Goal: Task Accomplishment & Management: Complete application form

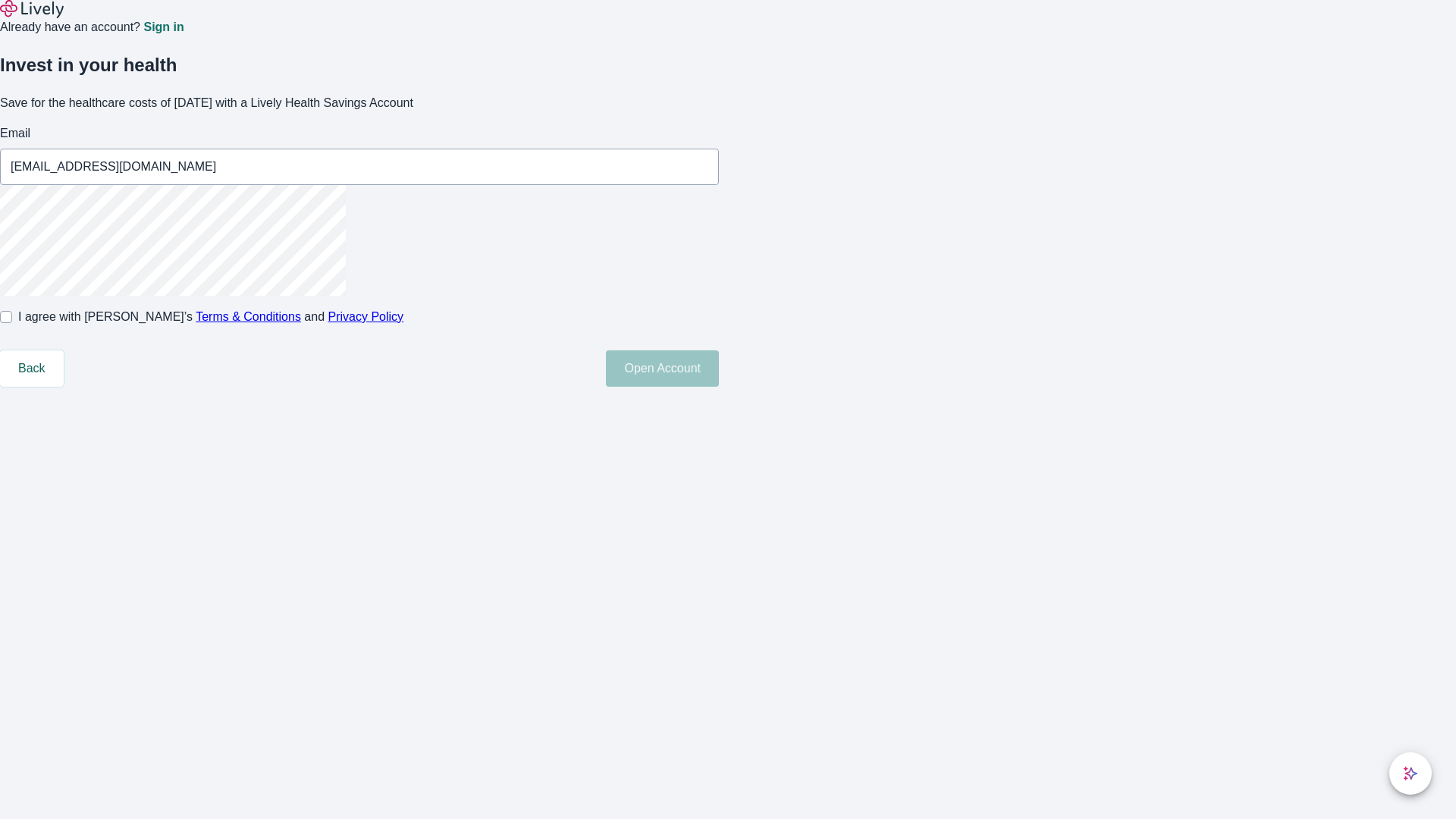
click at [12, 323] on input "I agree with Lively’s Terms & Conditions and Privacy Policy" at bounding box center [6, 317] width 12 height 12
checkbox input "true"
click at [719, 387] on button "Open Account" at bounding box center [662, 368] width 113 height 36
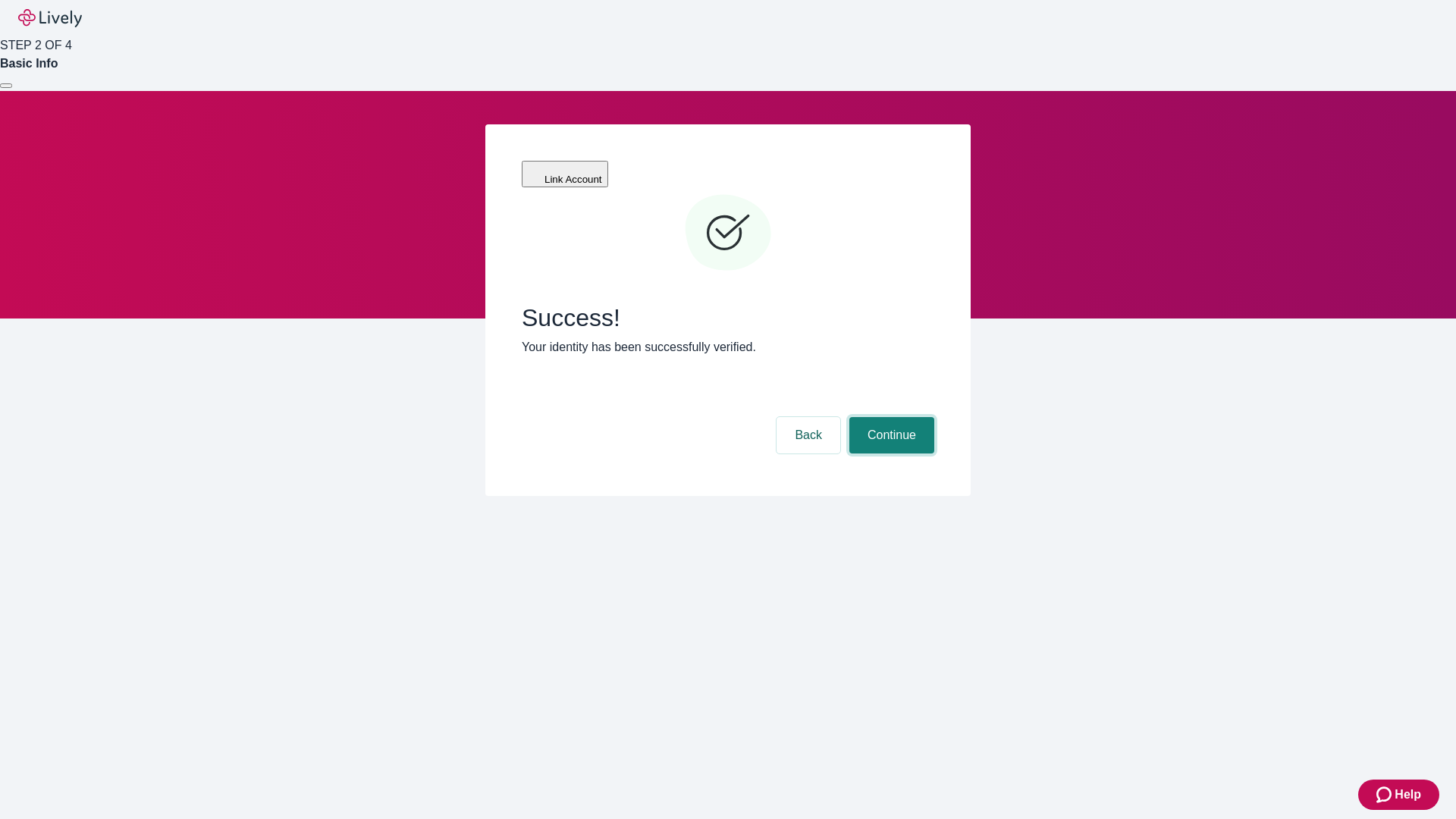
click at [890, 418] on button "Continue" at bounding box center [891, 435] width 85 height 36
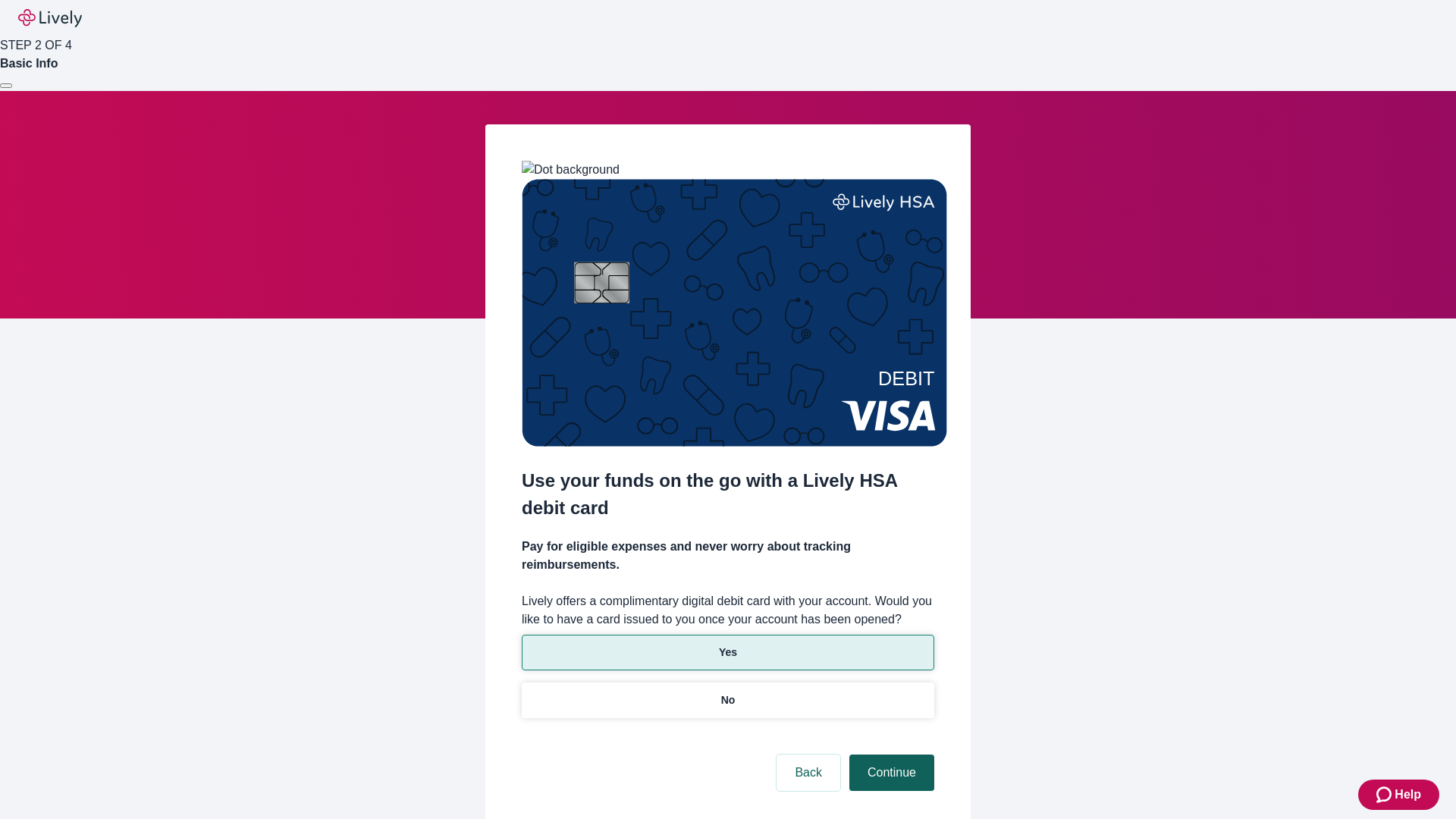
click at [727, 692] on p "No" at bounding box center [728, 701] width 15 height 16
click at [890, 755] on button "Continue" at bounding box center [891, 772] width 85 height 36
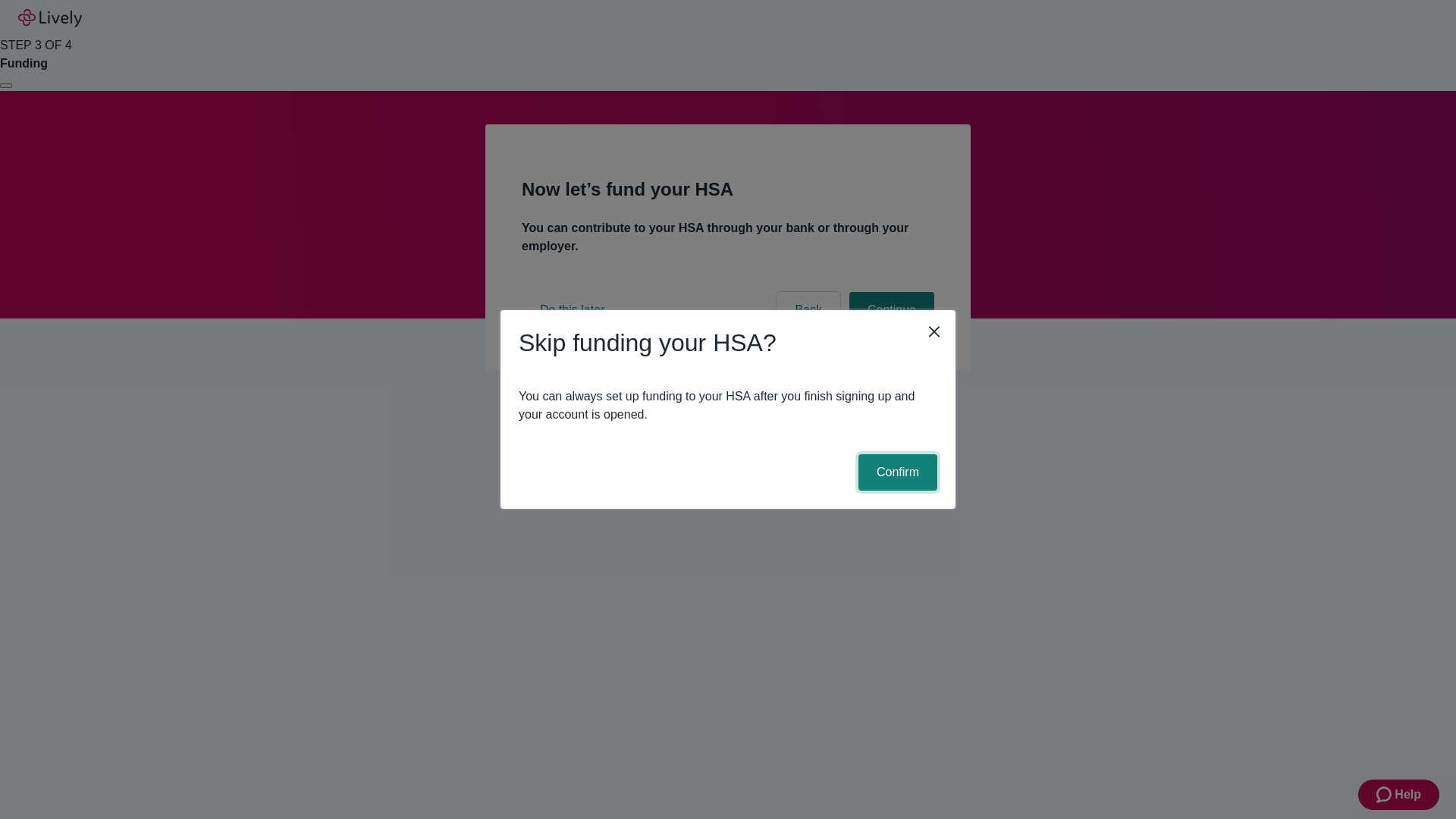
click at [895, 472] on button "Confirm" at bounding box center [898, 472] width 79 height 36
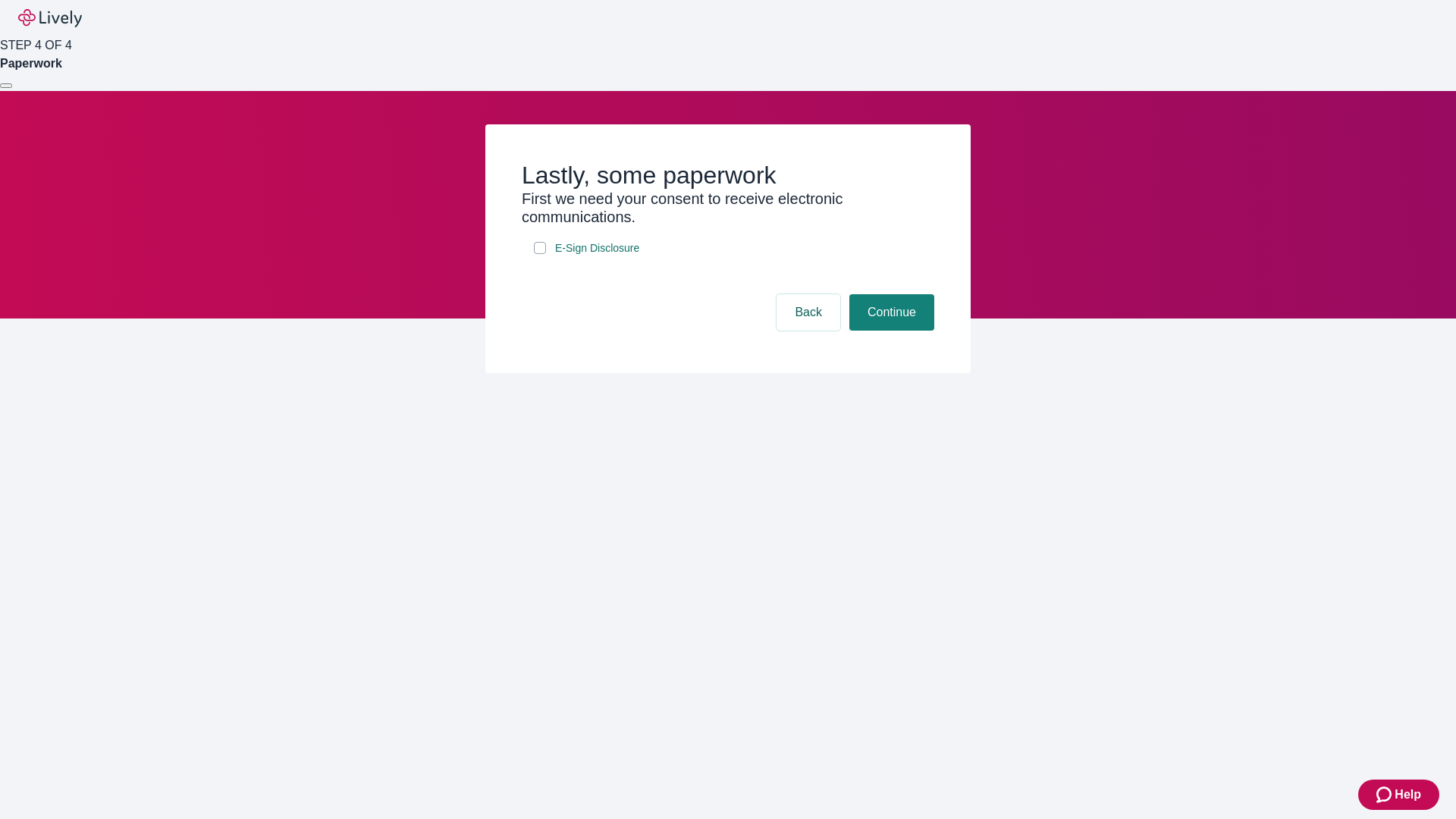
click at [540, 254] on input "E-Sign Disclosure" at bounding box center [540, 247] width 12 height 12
checkbox input "true"
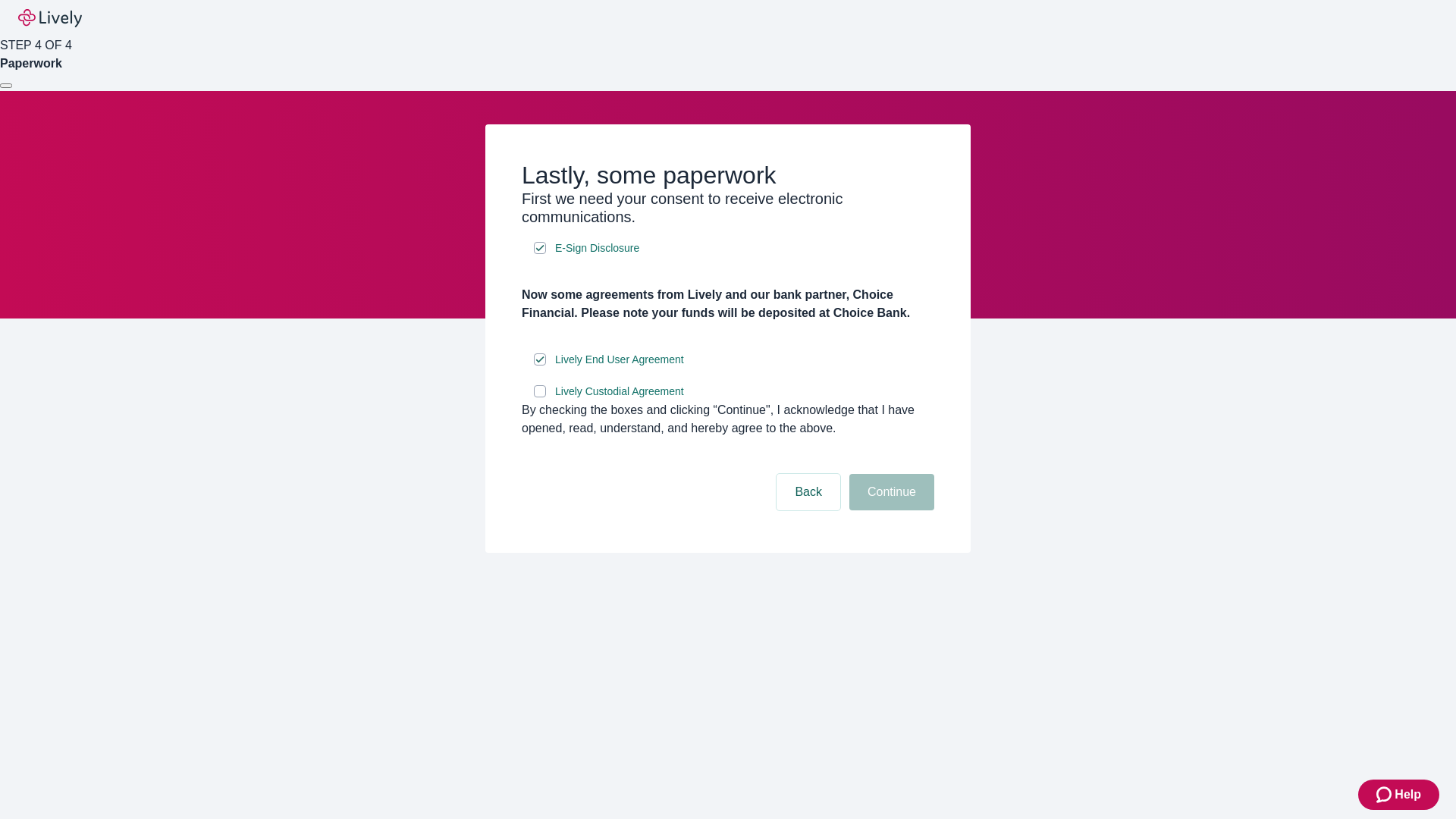
click at [540, 397] on input "Lively Custodial Agreement" at bounding box center [540, 391] width 12 height 12
checkbox input "true"
click at [890, 510] on button "Continue" at bounding box center [891, 492] width 85 height 36
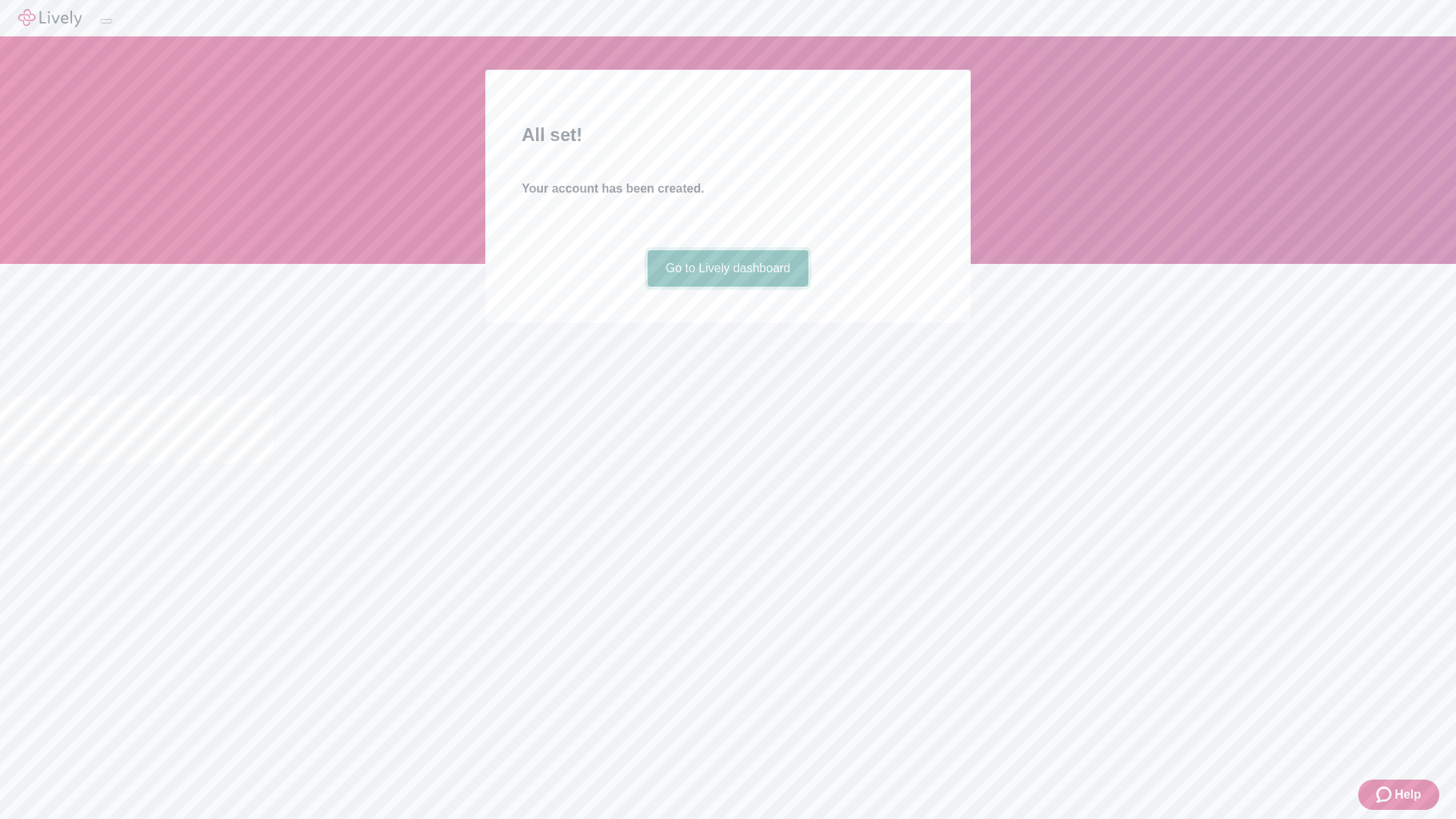
click at [727, 287] on link "Go to Lively dashboard" at bounding box center [728, 268] width 161 height 36
